Goal: Find specific page/section: Find specific page/section

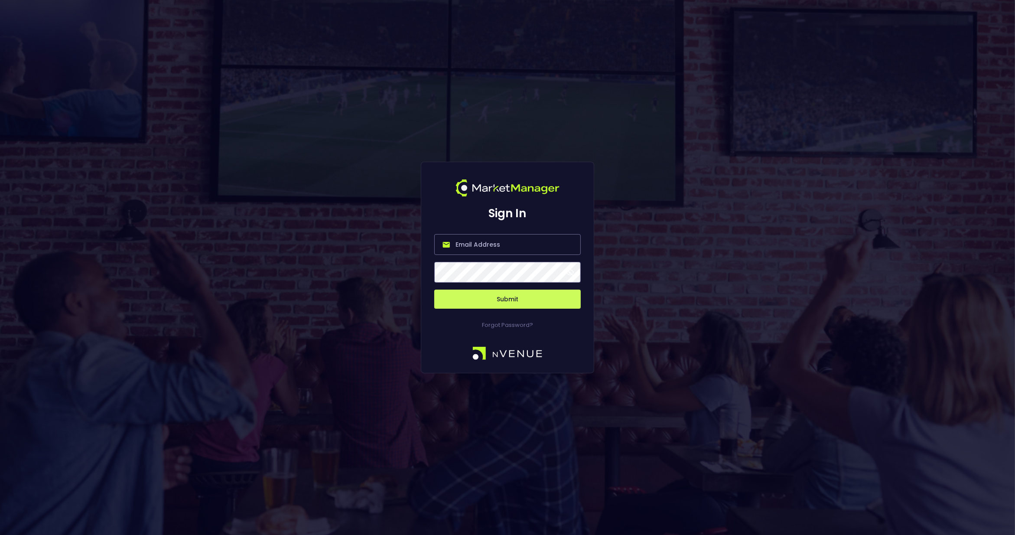
type input "[EMAIL_ADDRESS][DOMAIN_NAME]"
click at [487, 295] on button "Submit" at bounding box center [507, 299] width 147 height 19
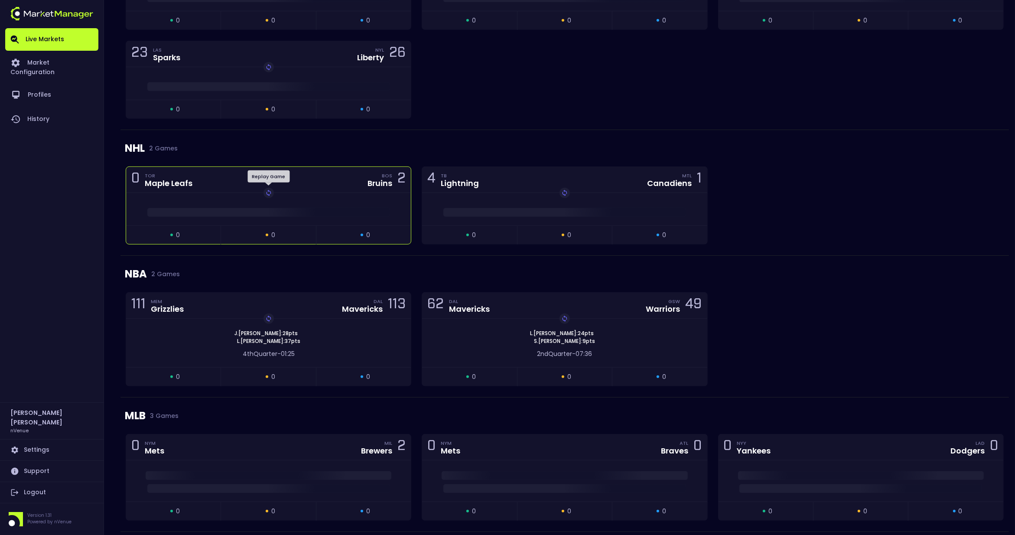
scroll to position [590, 0]
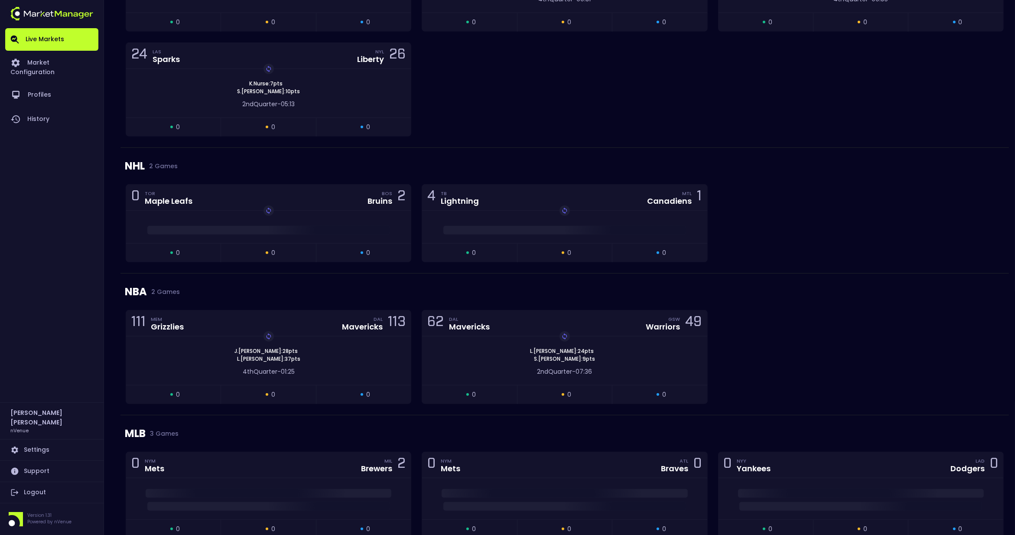
click at [306, 175] on div "NHL 2 Games" at bounding box center [565, 166] width 880 height 36
click at [314, 212] on div "Replay Game 2nd Period - 14:49" at bounding box center [268, 227] width 285 height 33
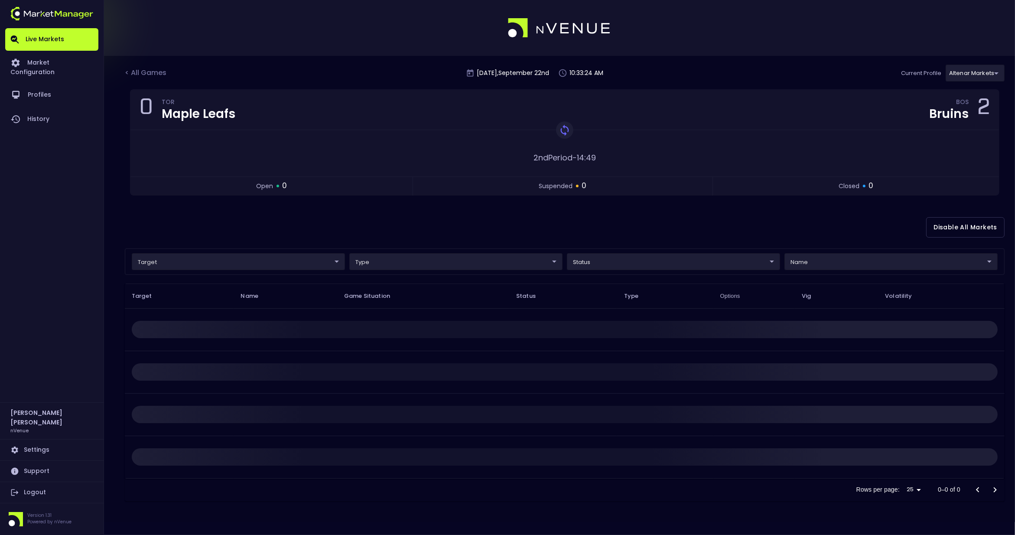
scroll to position [0, 0]
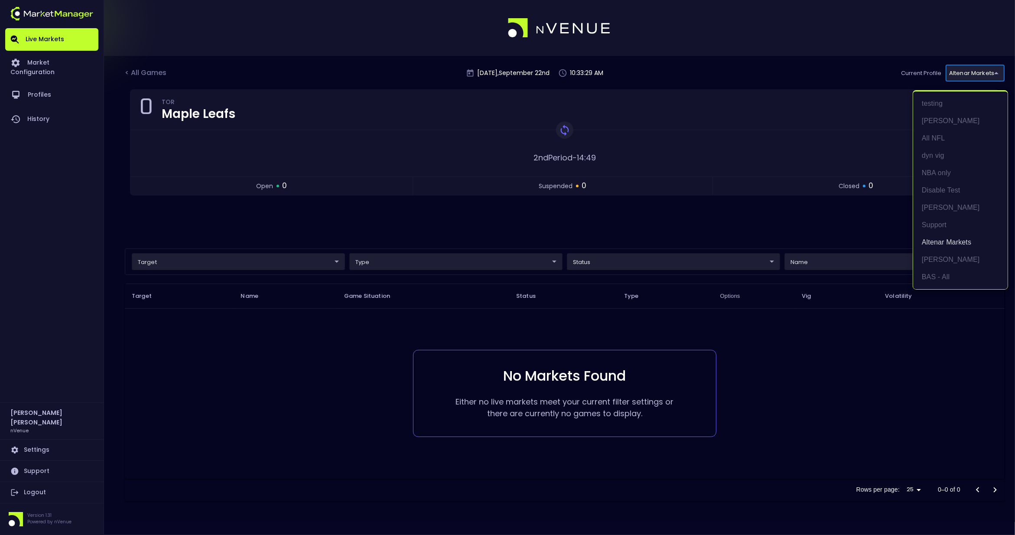
click at [972, 68] on body "Live Markets Market Configuration Profiles History [PERSON_NAME] nVenue Setting…" at bounding box center [507, 267] width 1015 height 535
click at [947, 277] on li "BAS - All" at bounding box center [960, 276] width 95 height 17
type input "0d810fa5-e353-4d9c-b11d-31f095cae871"
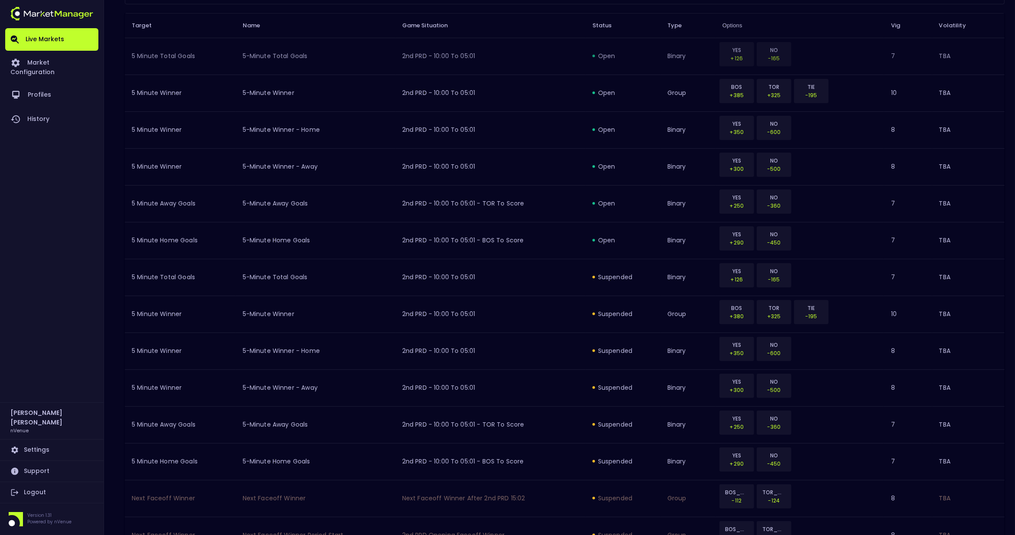
scroll to position [333, 0]
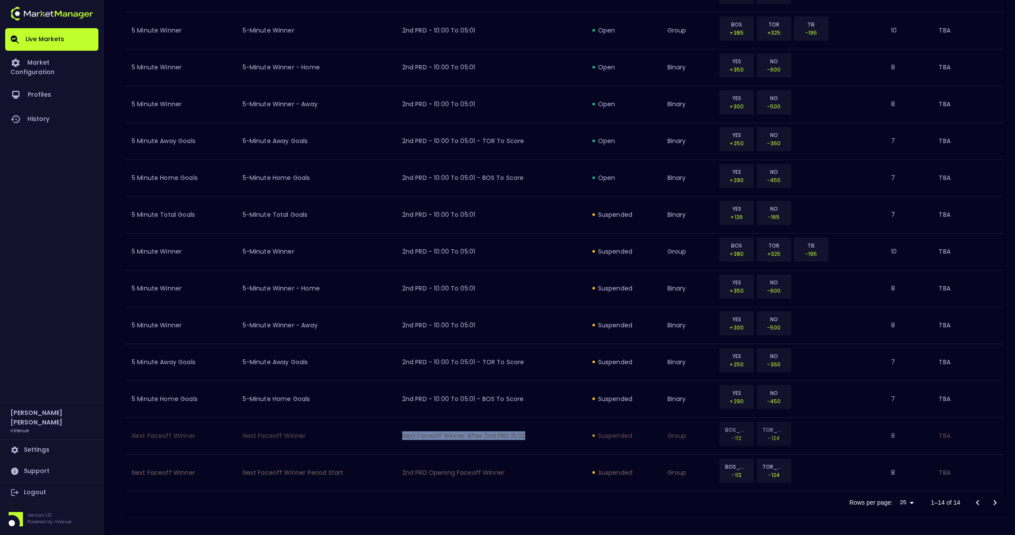
drag, startPoint x: 393, startPoint y: 437, endPoint x: 535, endPoint y: 439, distance: 141.8
click at [535, 439] on tr "Next Faceoff Winner Next Faceoff Winner Next Faceoff Winner After 2nd PRD 15:02…" at bounding box center [565, 435] width 880 height 37
click at [535, 439] on td "Next Faceoff Winner After 2nd PRD 15:02" at bounding box center [490, 435] width 190 height 37
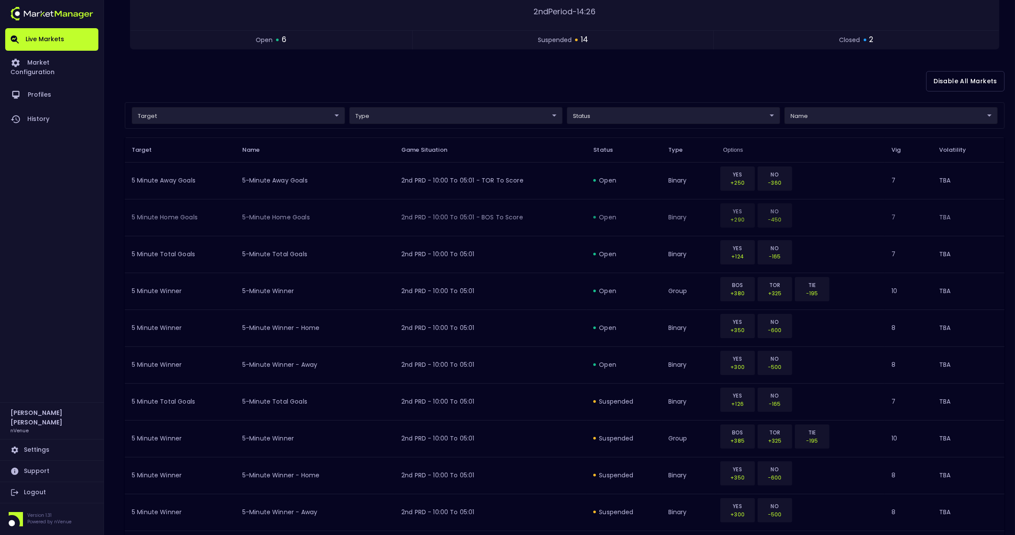
scroll to position [0, 0]
